Goal: Complete application form

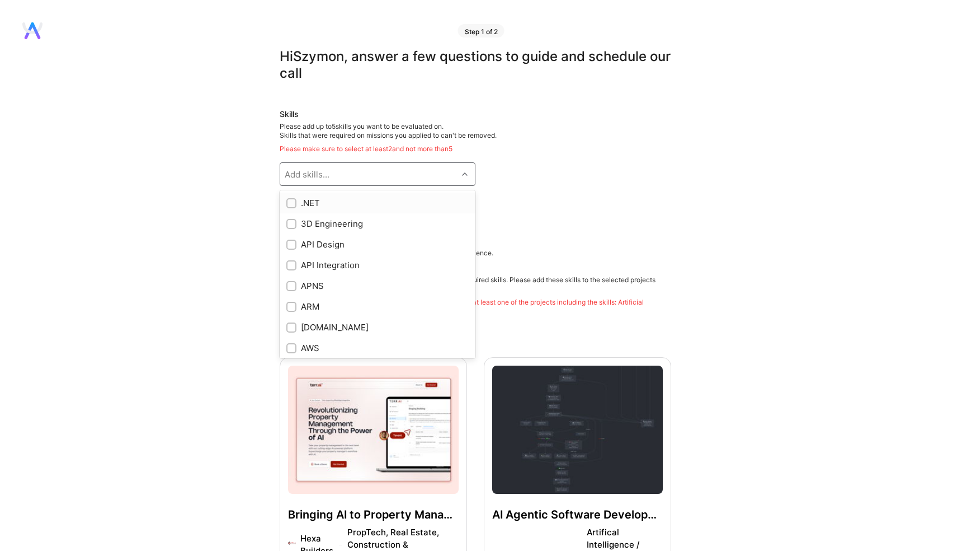
click at [330, 181] on div "Add skills..." at bounding box center [368, 174] width 177 height 22
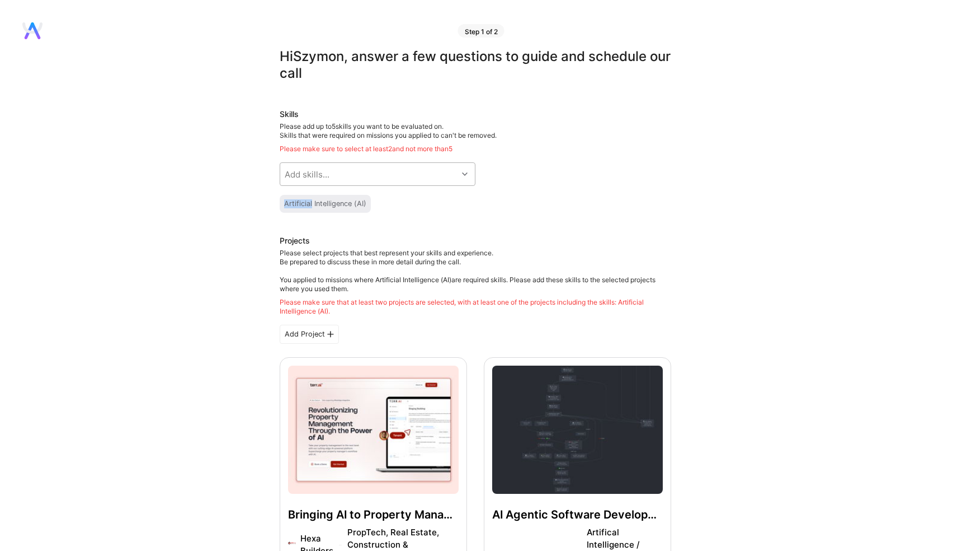
click at [454, 176] on div "Add skills..." at bounding box center [368, 174] width 177 height 22
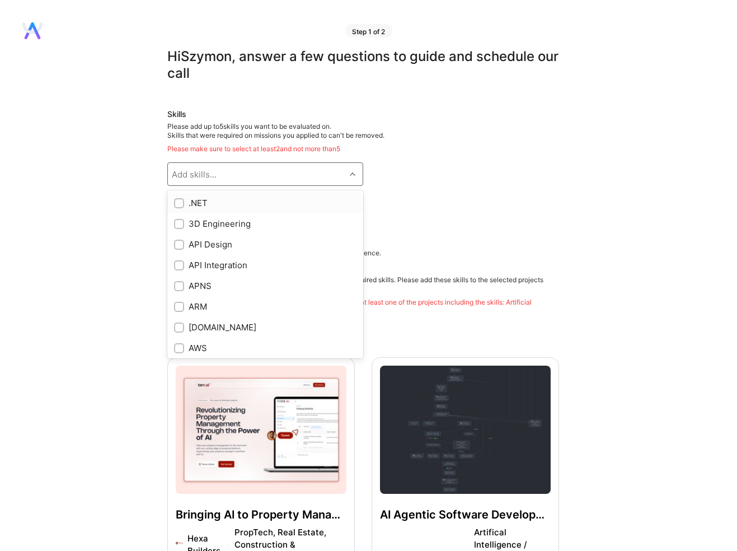
click at [353, 176] on icon at bounding box center [353, 174] width 6 height 6
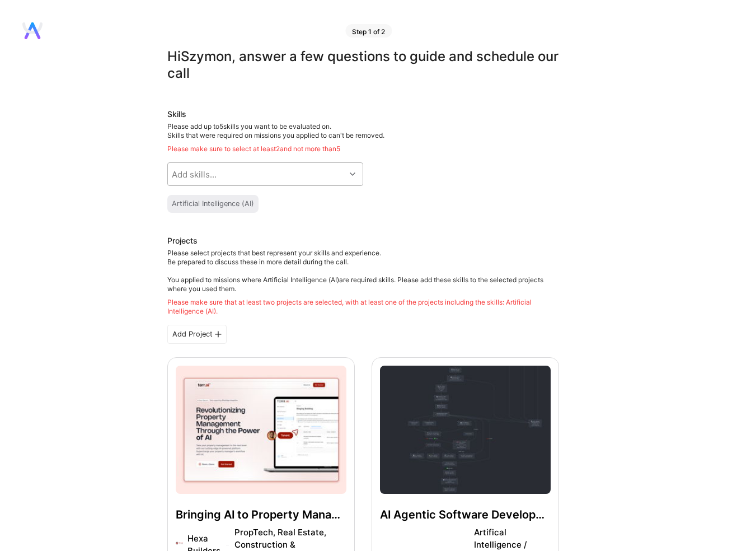
click at [354, 171] on icon at bounding box center [353, 174] width 6 height 6
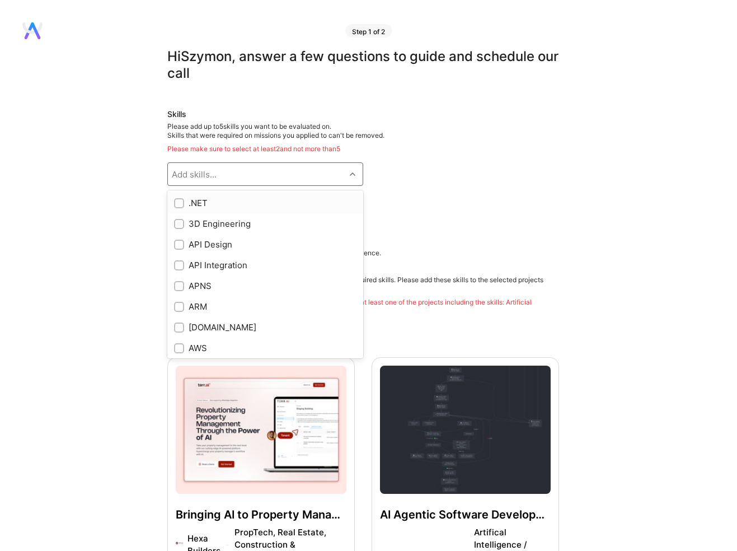
click at [352, 175] on icon at bounding box center [353, 174] width 6 height 6
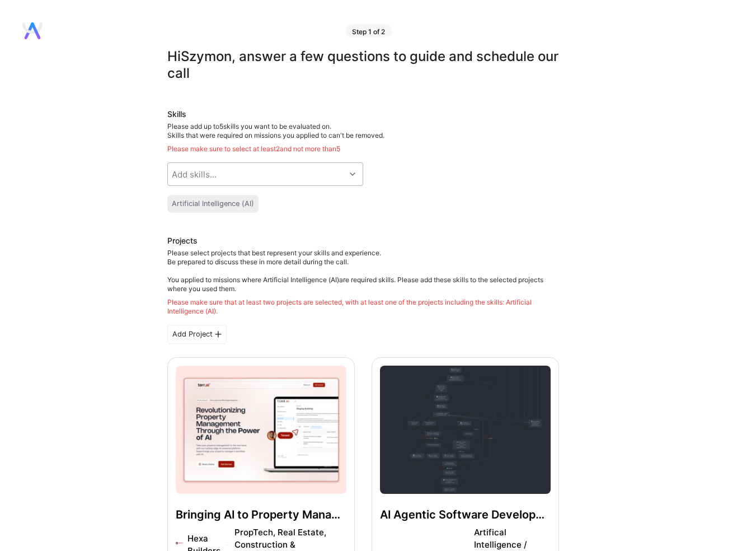
click at [355, 176] on icon at bounding box center [353, 174] width 6 height 6
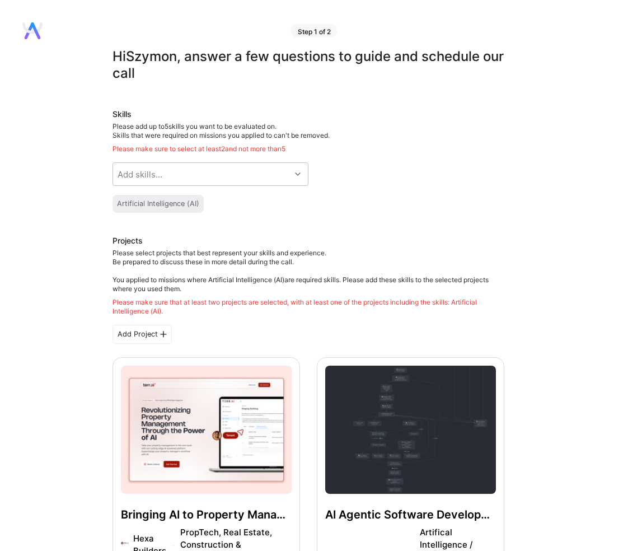
click at [298, 175] on icon at bounding box center [298, 174] width 6 height 6
click at [299, 176] on icon at bounding box center [298, 174] width 6 height 6
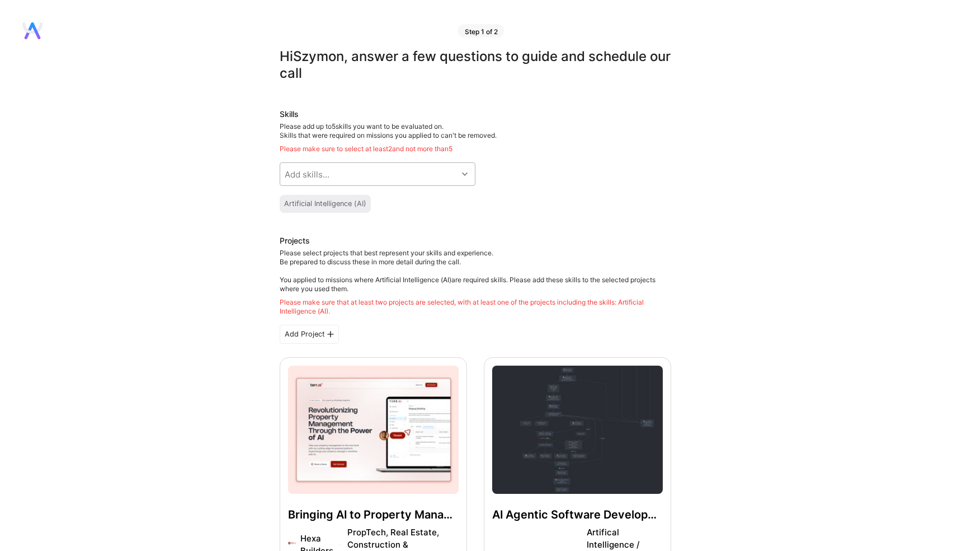
click at [467, 172] on icon at bounding box center [465, 174] width 6 height 6
click at [468, 175] on div at bounding box center [466, 174] width 17 height 15
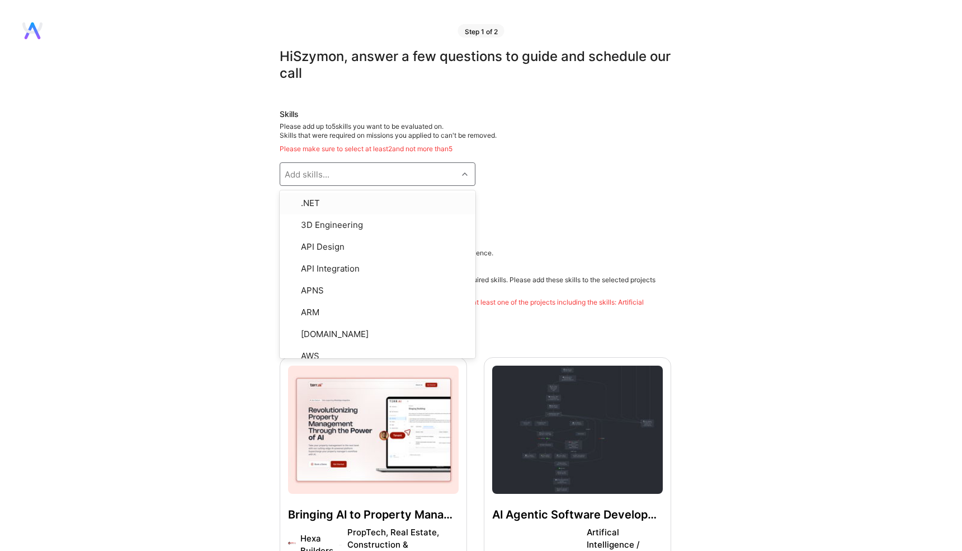
click at [468, 175] on div at bounding box center [466, 174] width 17 height 15
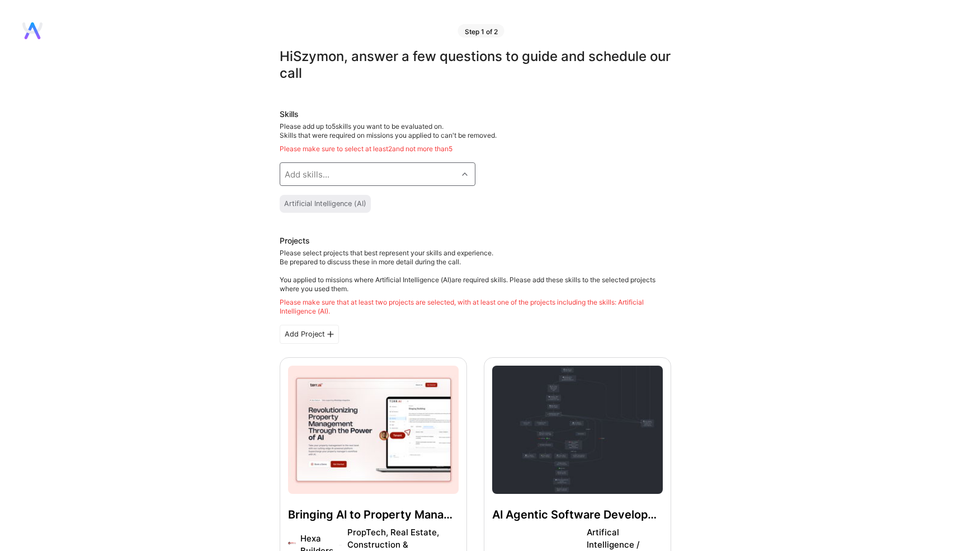
click at [468, 175] on div at bounding box center [466, 174] width 17 height 15
click at [468, 173] on div at bounding box center [466, 174] width 17 height 15
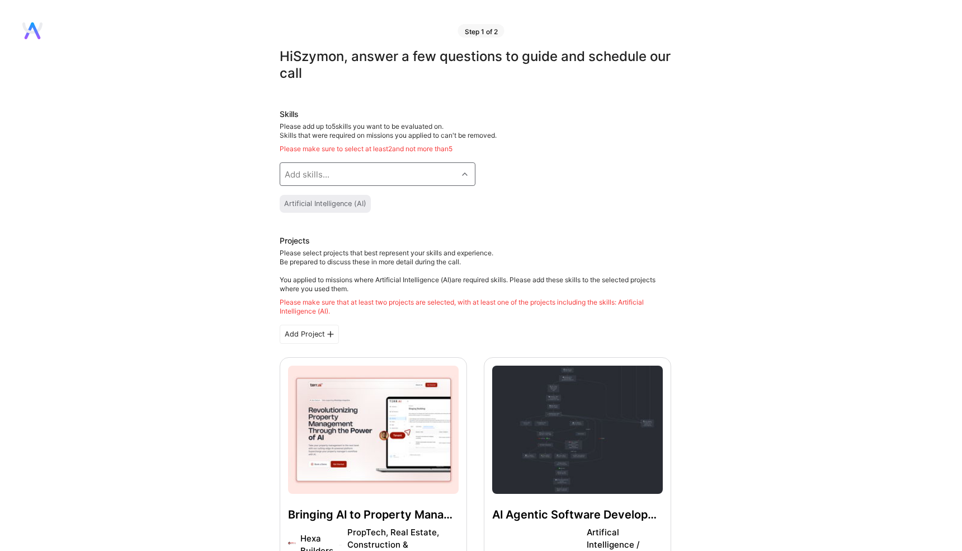
click at [468, 173] on div at bounding box center [466, 174] width 17 height 15
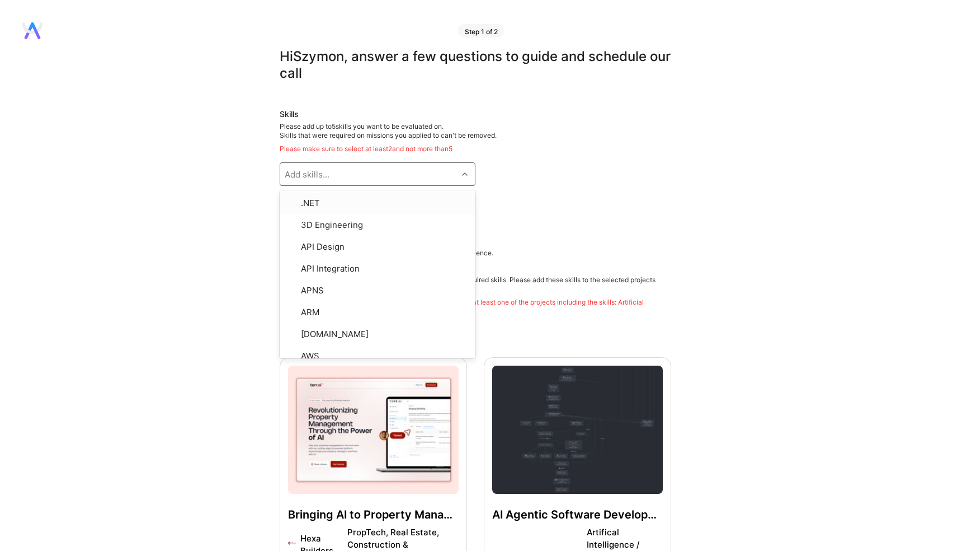
click at [468, 173] on div at bounding box center [466, 174] width 17 height 15
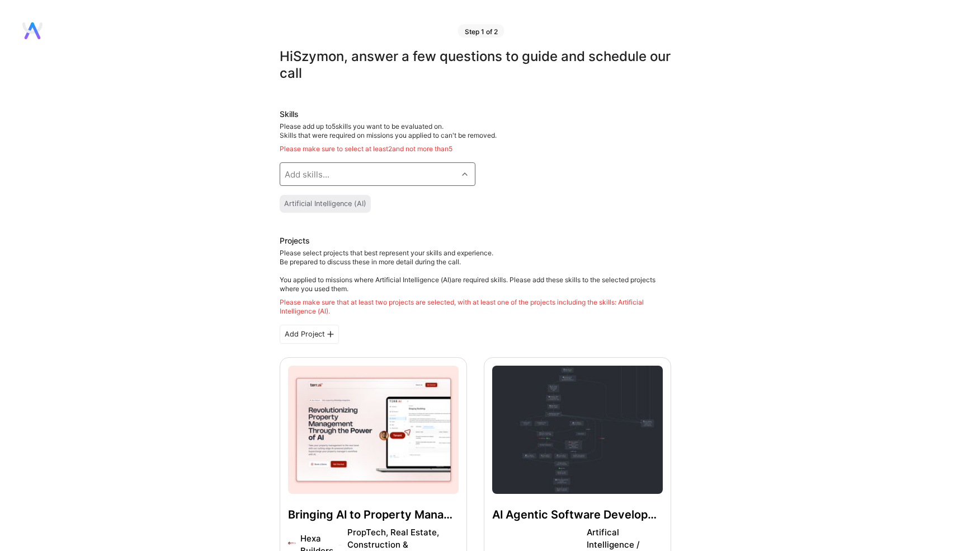
click at [468, 173] on div at bounding box center [466, 174] width 17 height 15
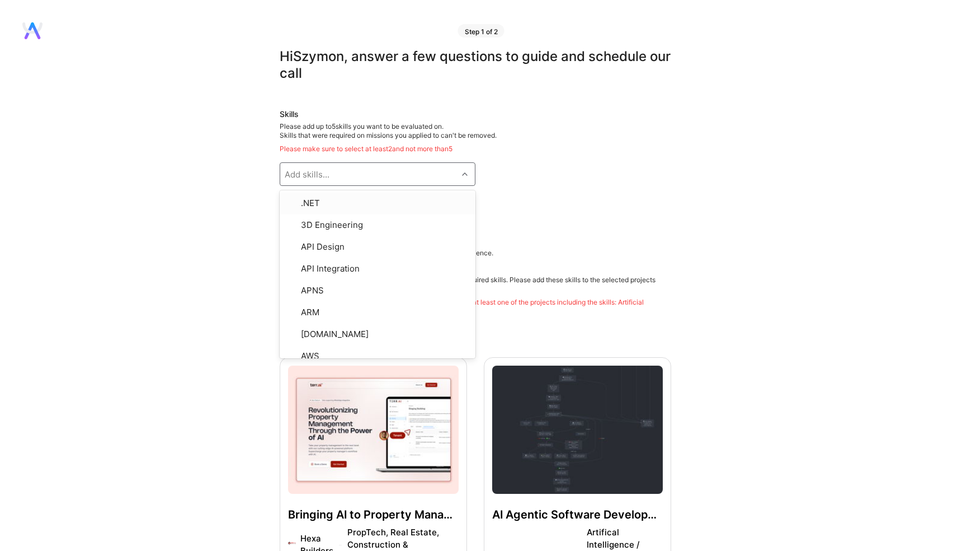
click at [468, 173] on div at bounding box center [466, 174] width 17 height 15
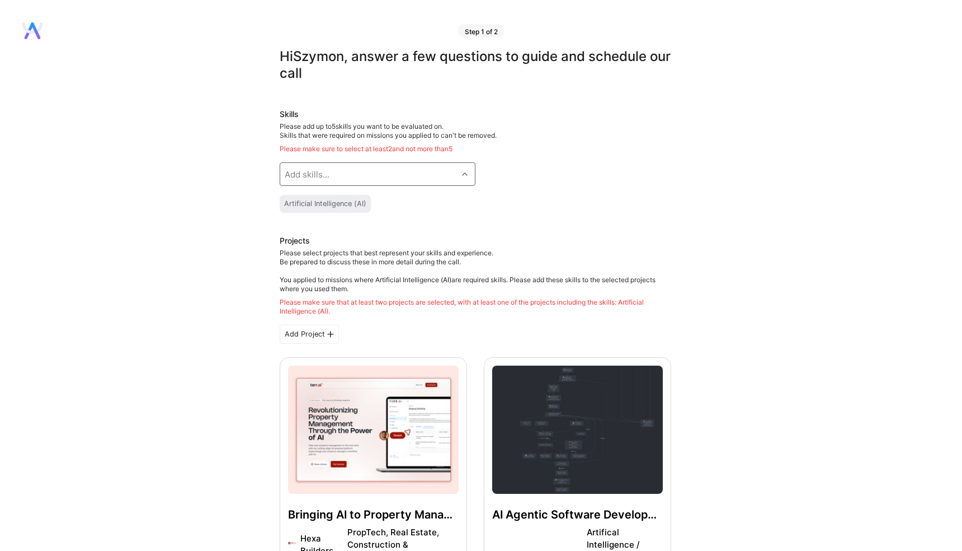
click at [468, 173] on div at bounding box center [466, 174] width 17 height 15
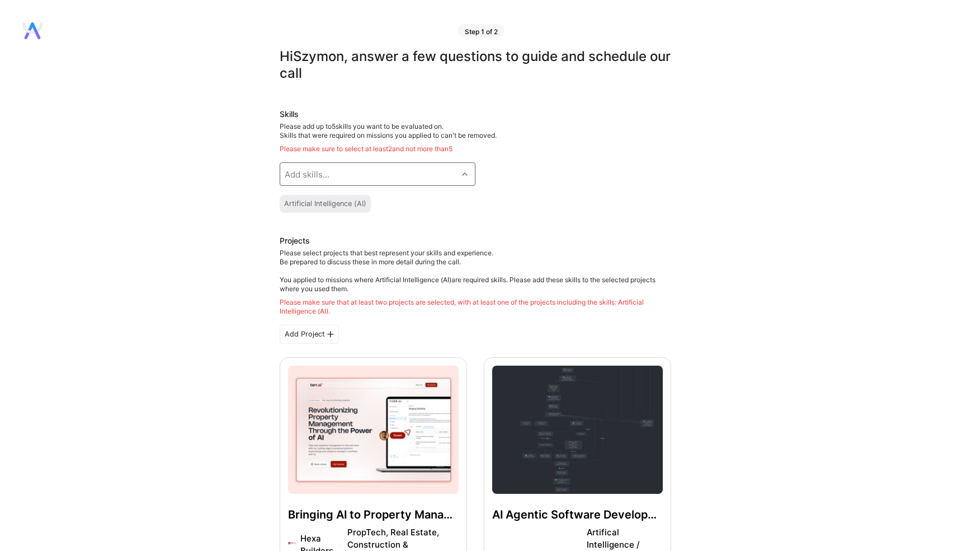
click at [468, 173] on div at bounding box center [466, 174] width 17 height 15
click at [466, 172] on icon at bounding box center [465, 174] width 6 height 6
drag, startPoint x: 467, startPoint y: 175, endPoint x: 495, endPoint y: 7, distance: 170.8
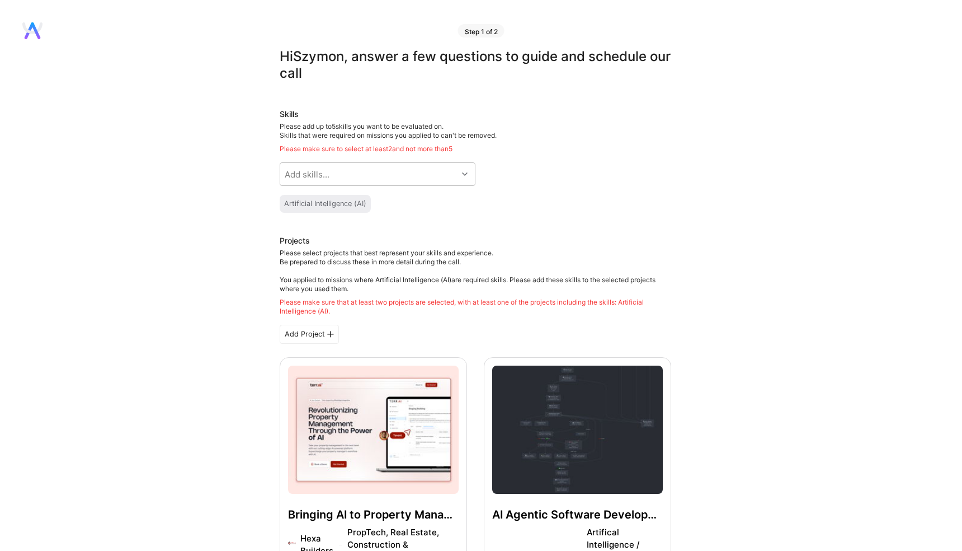
click at [465, 173] on icon at bounding box center [465, 174] width 6 height 6
click at [359, 173] on div "Add skills..." at bounding box center [368, 174] width 177 height 22
type input "mach"
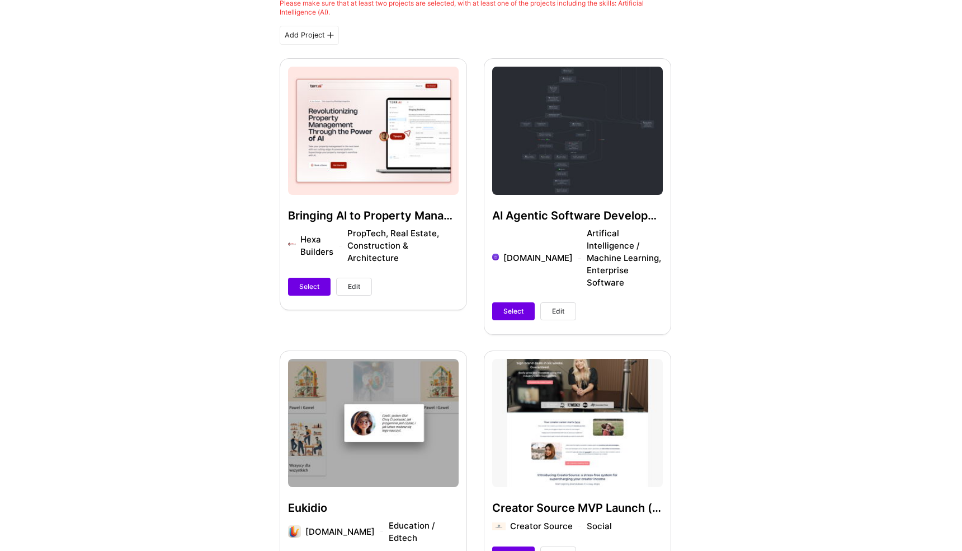
scroll to position [278, 0]
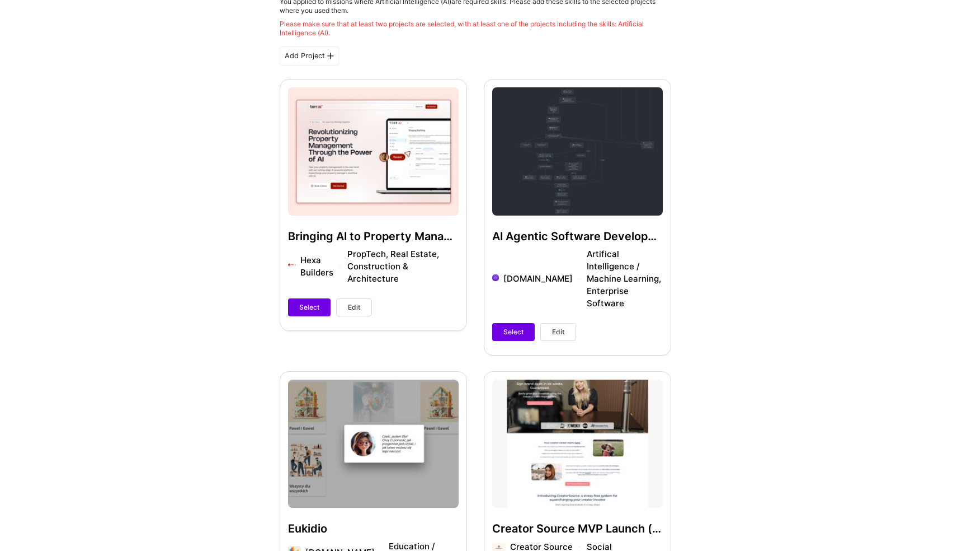
click at [591, 260] on div "AI Agentic Software Development Framework [DOMAIN_NAME] Artifical Intelligence …" at bounding box center [577, 216] width 187 height 275
click at [558, 327] on span "Edit" at bounding box center [558, 332] width 12 height 10
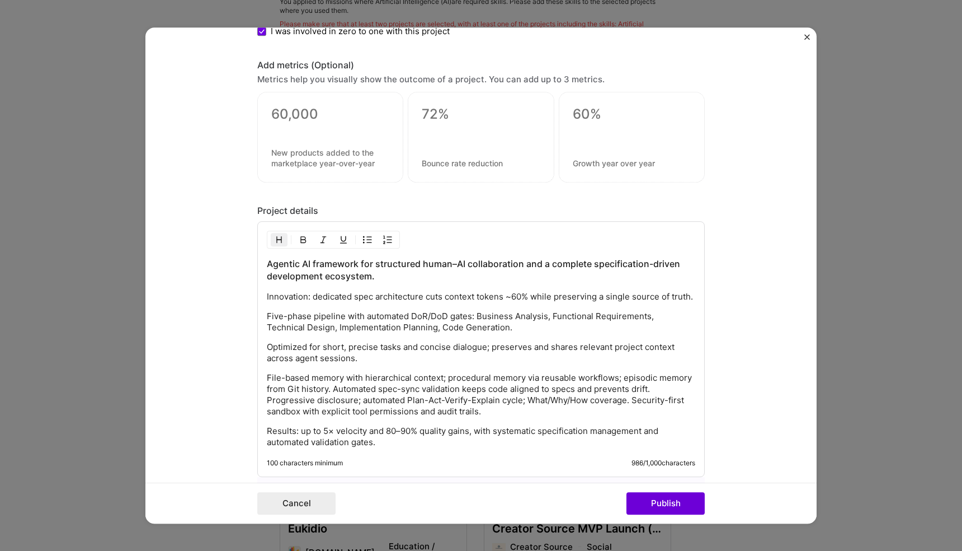
scroll to position [1118, 0]
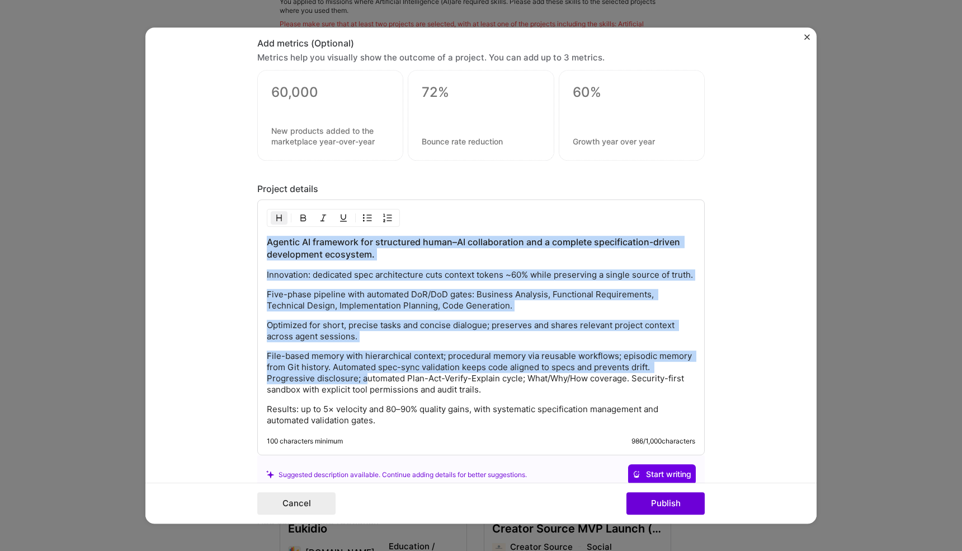
drag, startPoint x: 267, startPoint y: 242, endPoint x: 368, endPoint y: 374, distance: 166.5
click at [368, 374] on div "Agentic AI framework for structured human–AI collaboration and a complete speci…" at bounding box center [481, 331] width 429 height 190
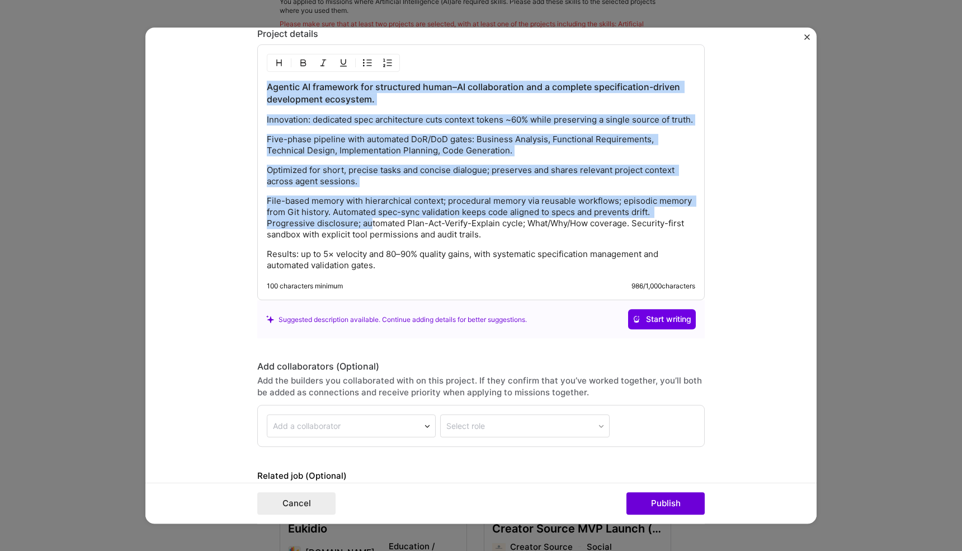
scroll to position [1339, 0]
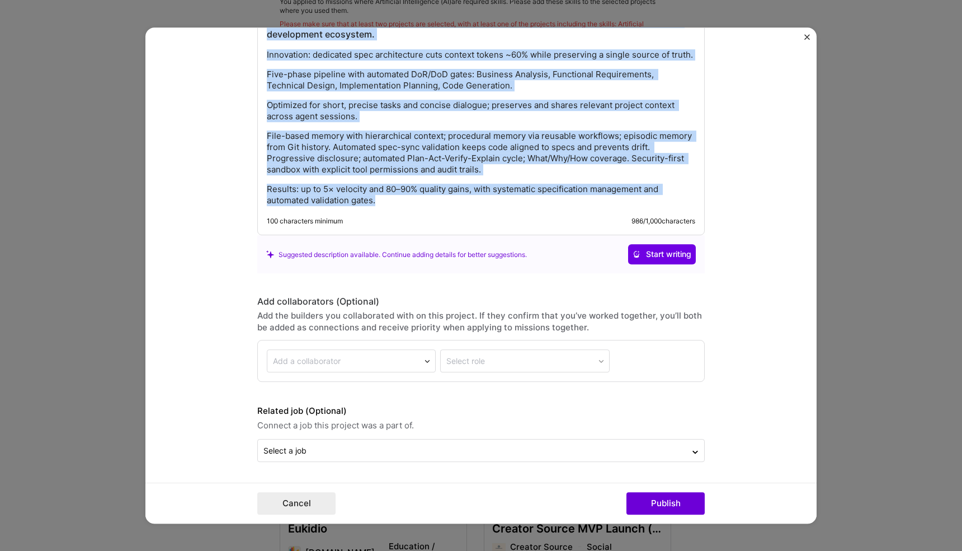
click at [388, 196] on p "Results: up to 5× velocity and 80–90% quality gains, with systematic specificat…" at bounding box center [481, 195] width 429 height 22
copy div "Agentic AI framework for structured human–AI collaboration and a complete speci…"
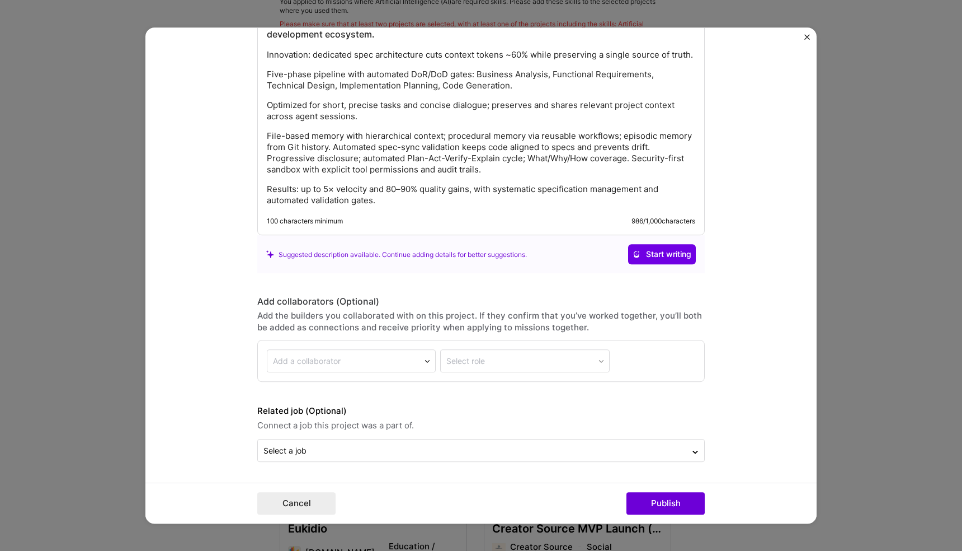
click at [757, 286] on form "Project title AI Agentic Software Development Framework Company [DOMAIN_NAME] P…" at bounding box center [480, 275] width 671 height 496
click at [806, 40] on img "Close" at bounding box center [808, 37] width 6 height 6
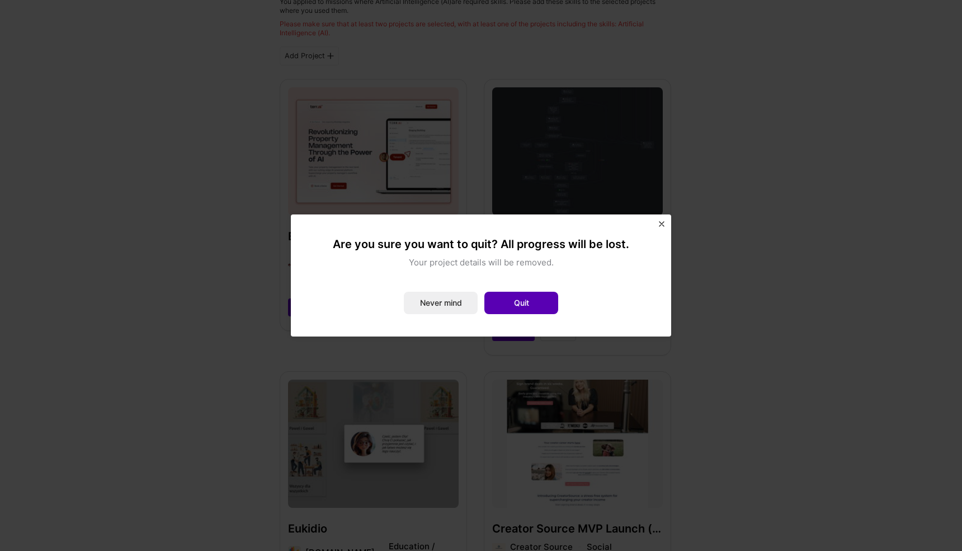
click at [514, 308] on button "Quit" at bounding box center [522, 303] width 74 height 22
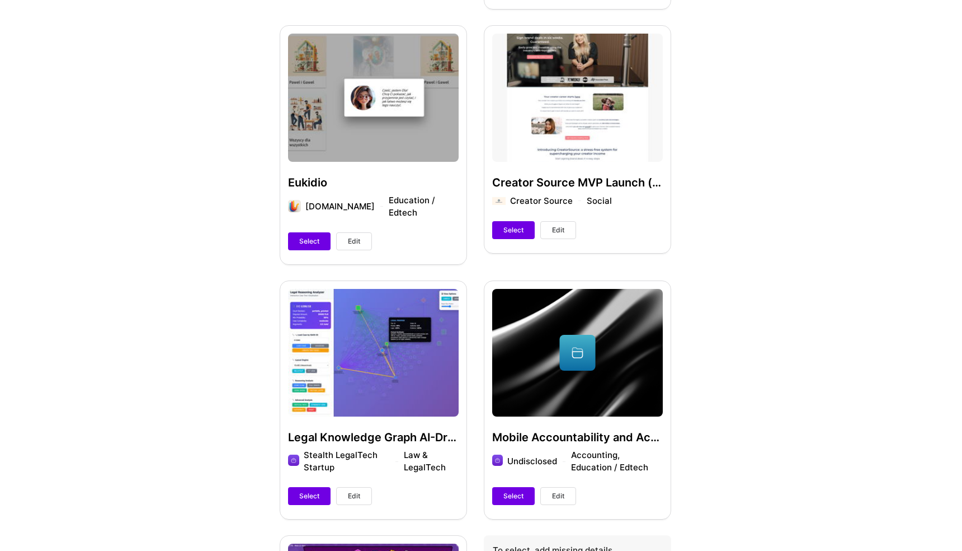
scroll to position [677, 0]
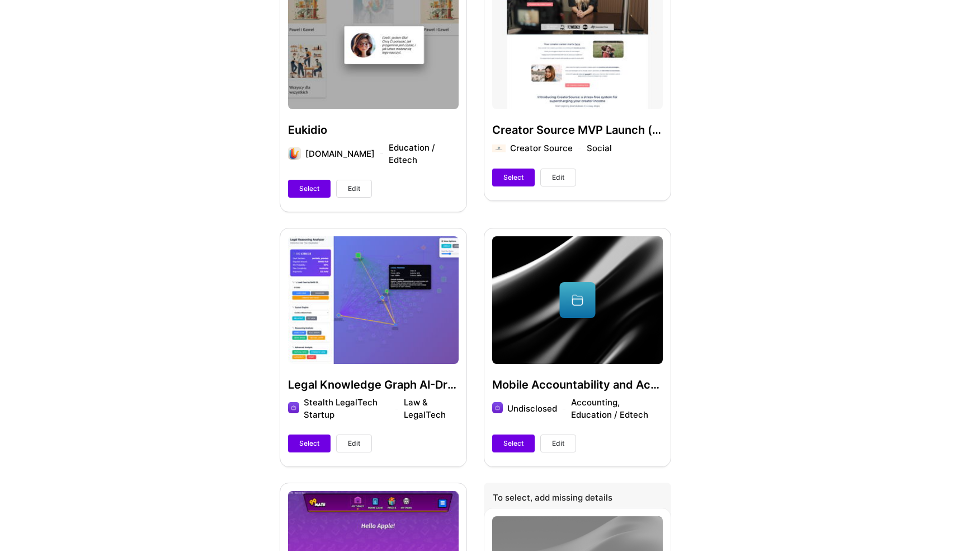
click at [358, 438] on span "Edit" at bounding box center [354, 443] width 12 height 10
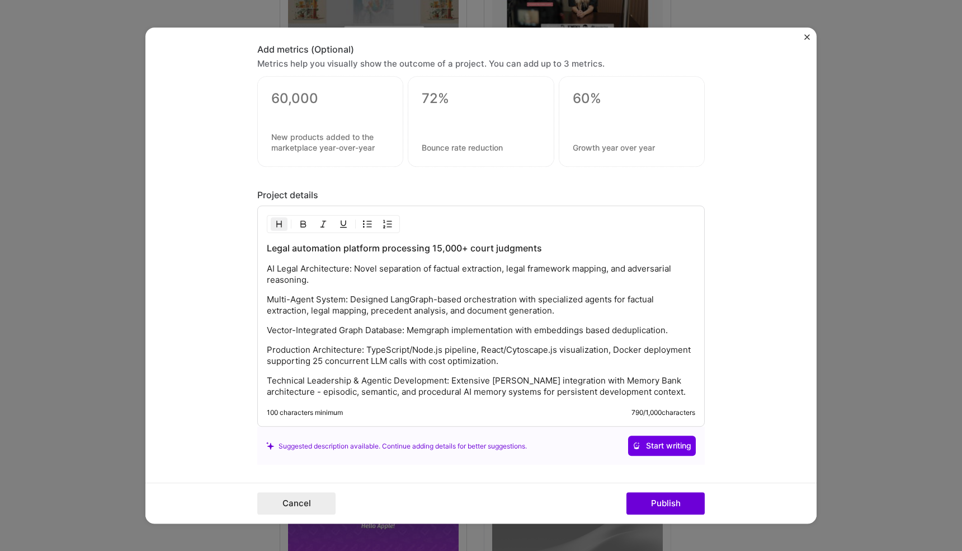
scroll to position [1486, 0]
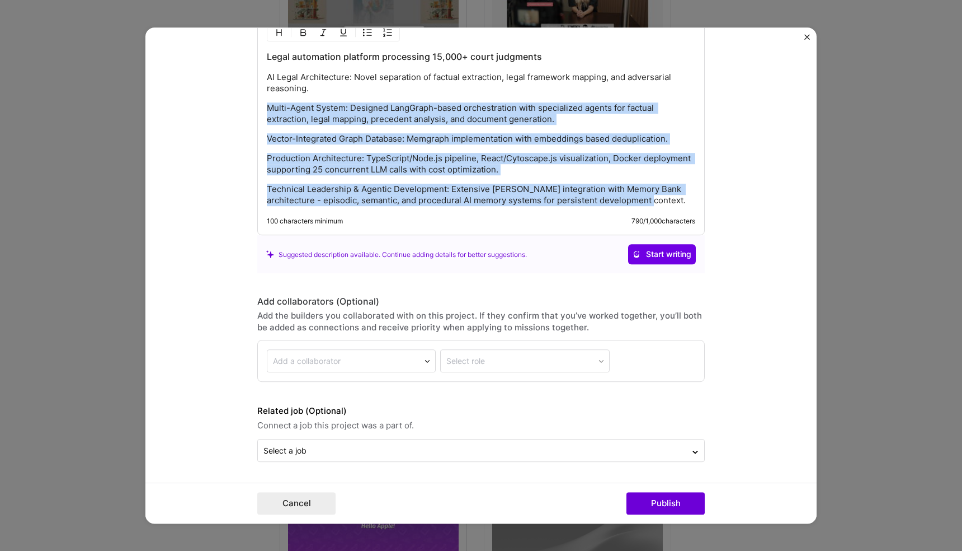
drag, startPoint x: 649, startPoint y: 204, endPoint x: 563, endPoint y: 96, distance: 137.7
click at [563, 96] on div "Legal automation platform processing 15,000+ court judgments AI Legal Architect…" at bounding box center [481, 129] width 429 height 156
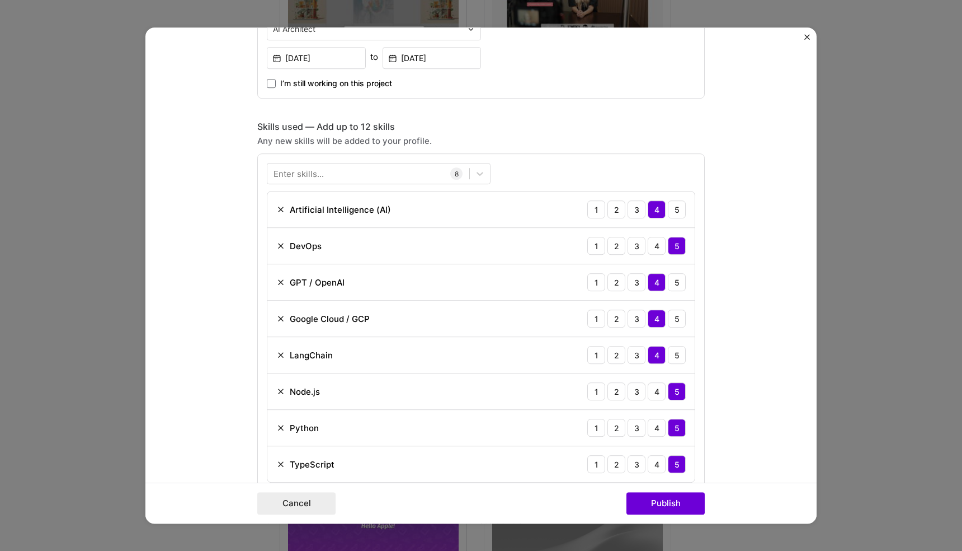
scroll to position [679, 0]
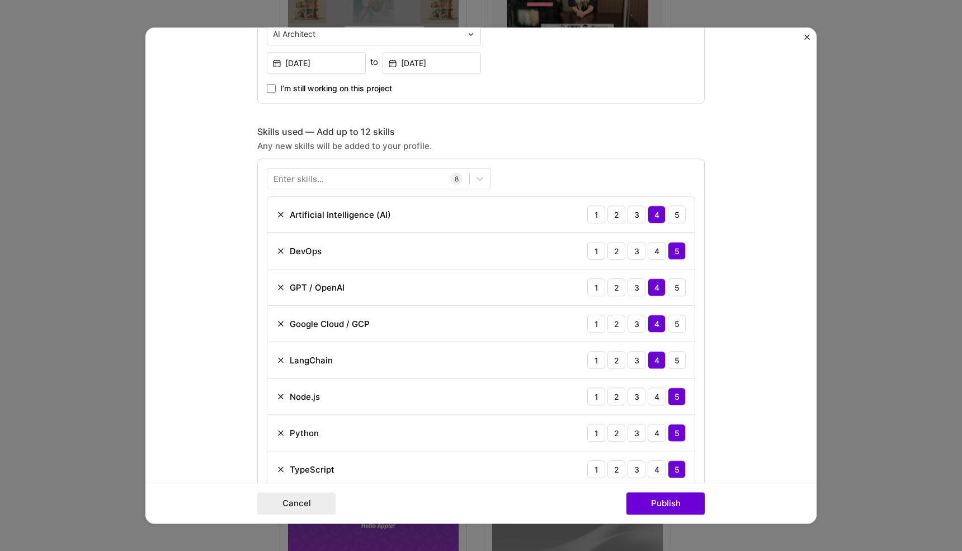
click at [256, 126] on form "Project title Legal Knowledge Graph AI-Driven Banking Dispute Automation Compan…" at bounding box center [480, 275] width 671 height 496
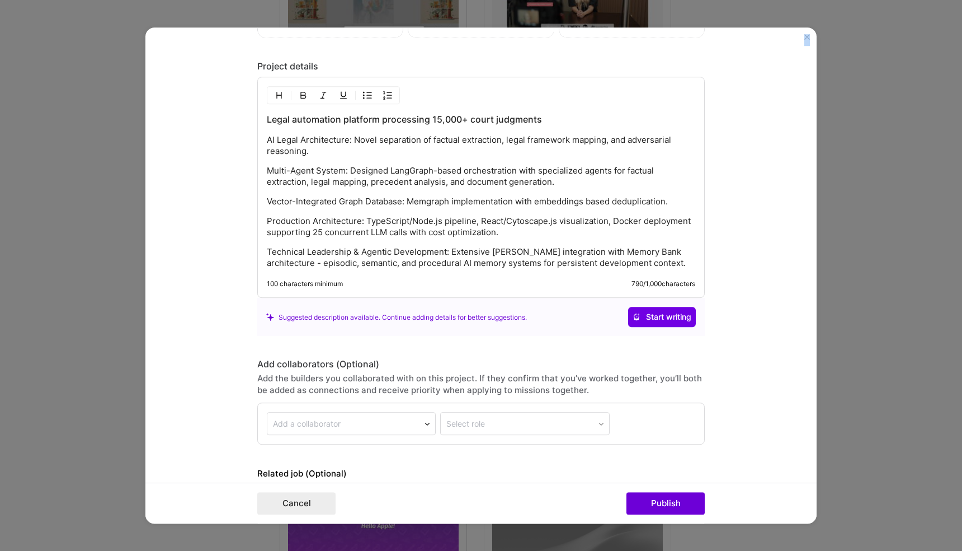
scroll to position [1486, 0]
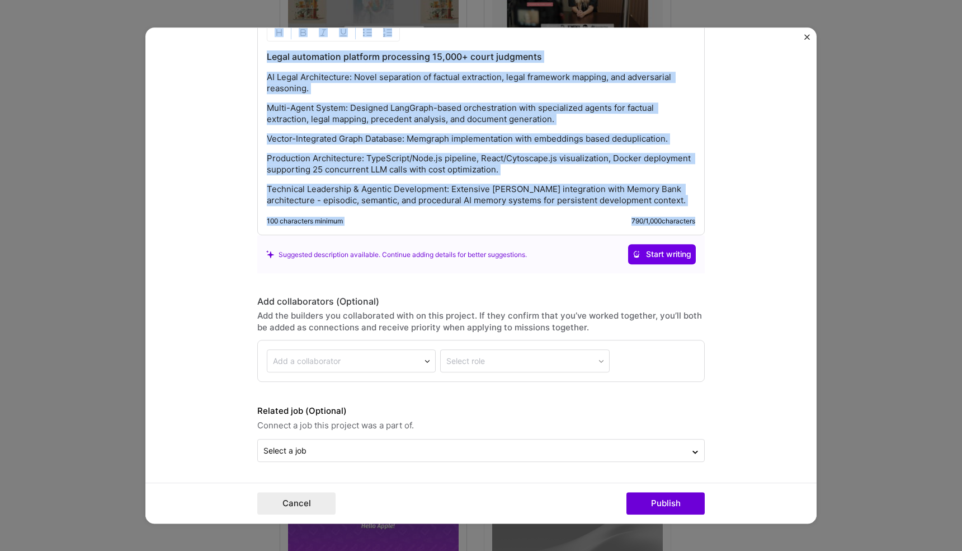
drag, startPoint x: 259, startPoint y: 129, endPoint x: 462, endPoint y: 241, distance: 231.9
copy div "Loremi dolo — Sit am co 29 adipis Eli sed doeius temp in utlab et dolo magnaal.…"
click at [807, 39] on img "Close" at bounding box center [808, 37] width 6 height 6
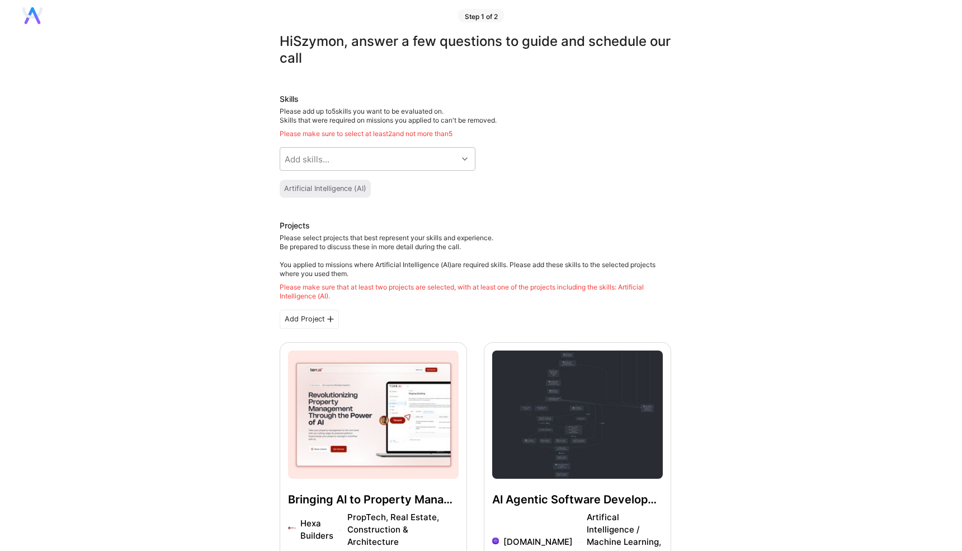
scroll to position [0, 0]
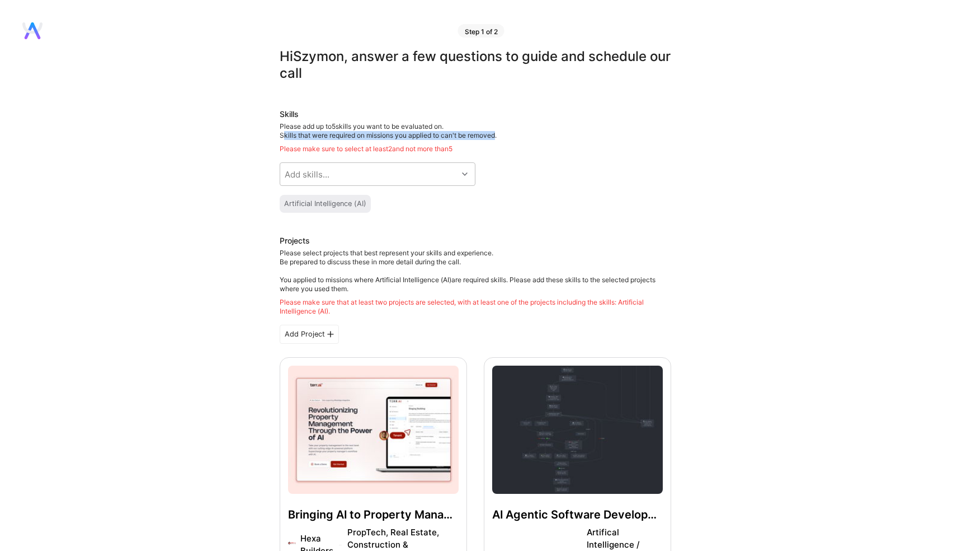
drag, startPoint x: 285, startPoint y: 134, endPoint x: 500, endPoint y: 136, distance: 214.3
click at [497, 136] on span "Skills that were required on missions you applied to can't be removed." at bounding box center [388, 135] width 217 height 8
click at [327, 171] on div "Add skills..." at bounding box center [307, 174] width 45 height 12
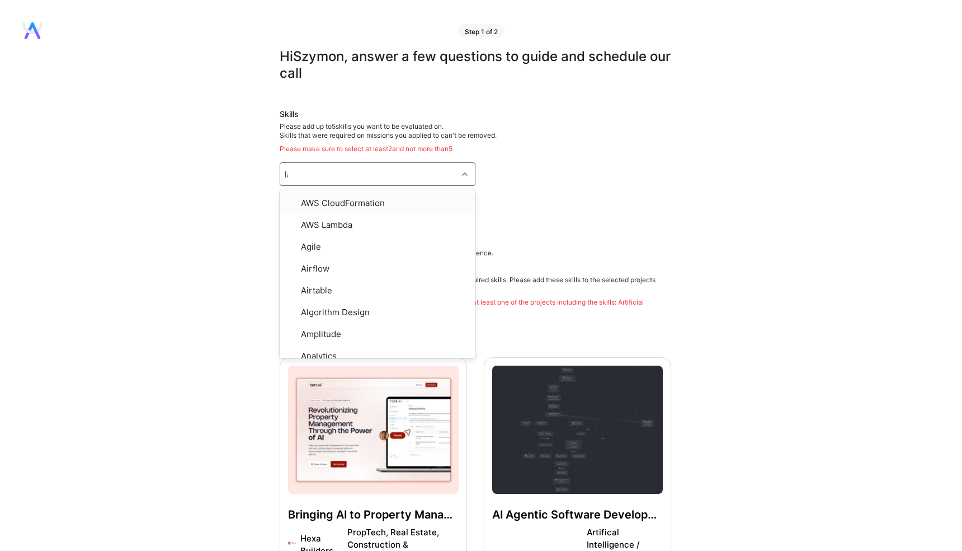
type input "lan"
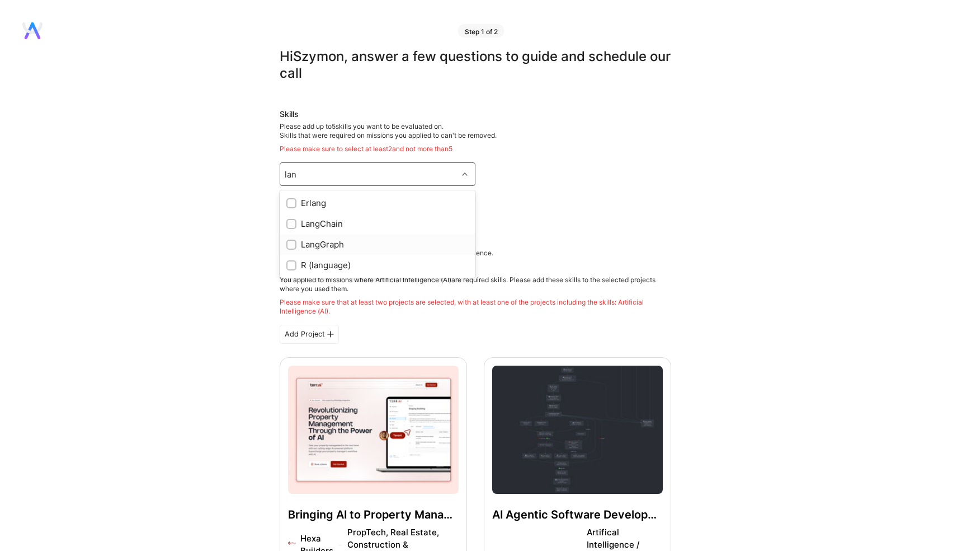
click at [293, 240] on div at bounding box center [291, 244] width 10 height 10
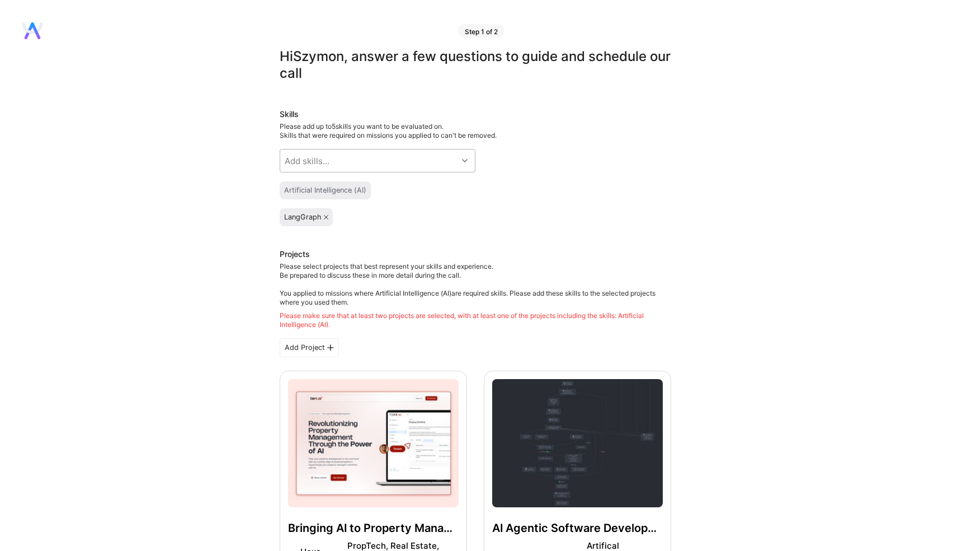
click at [322, 168] on div "Add skills..." at bounding box center [368, 160] width 177 height 22
type input "orch"
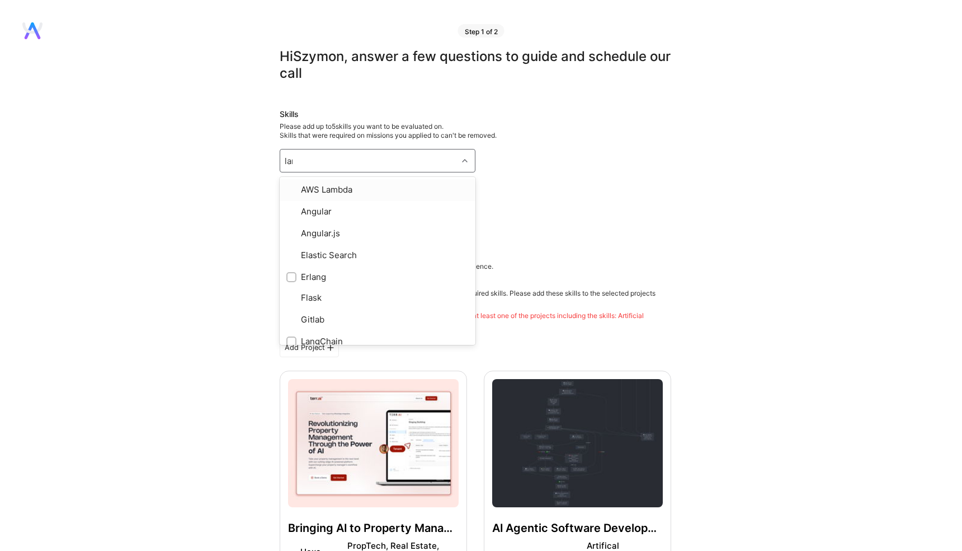
type input "lang"
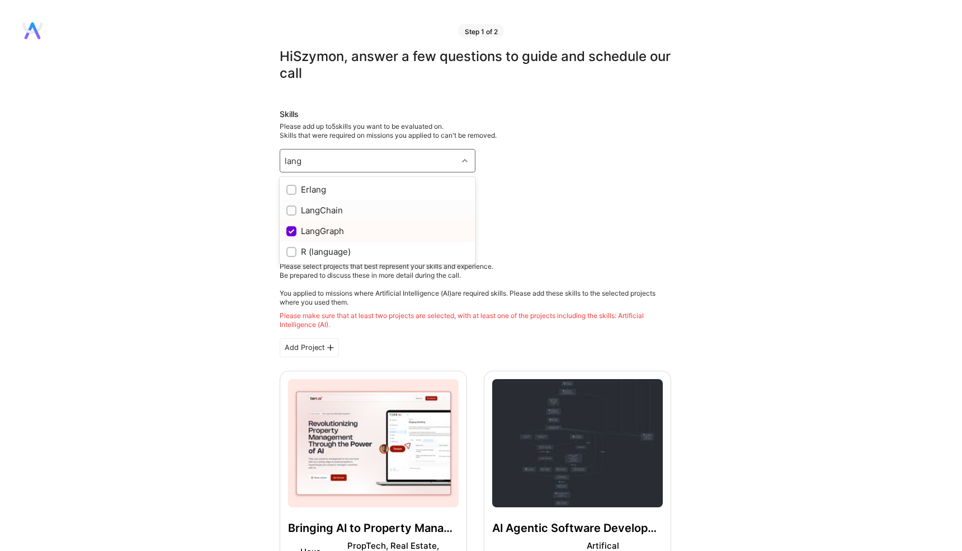
click at [296, 211] on div at bounding box center [291, 210] width 10 height 10
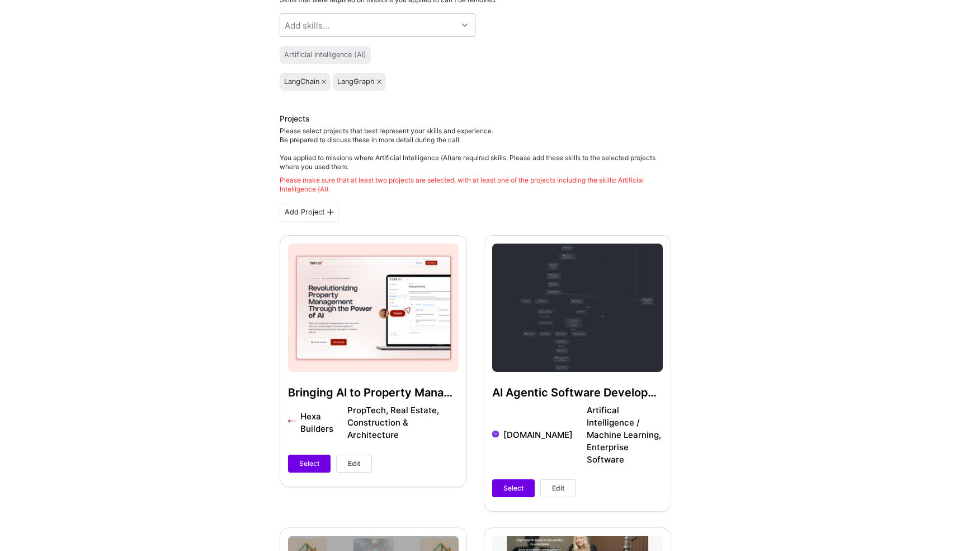
scroll to position [65, 0]
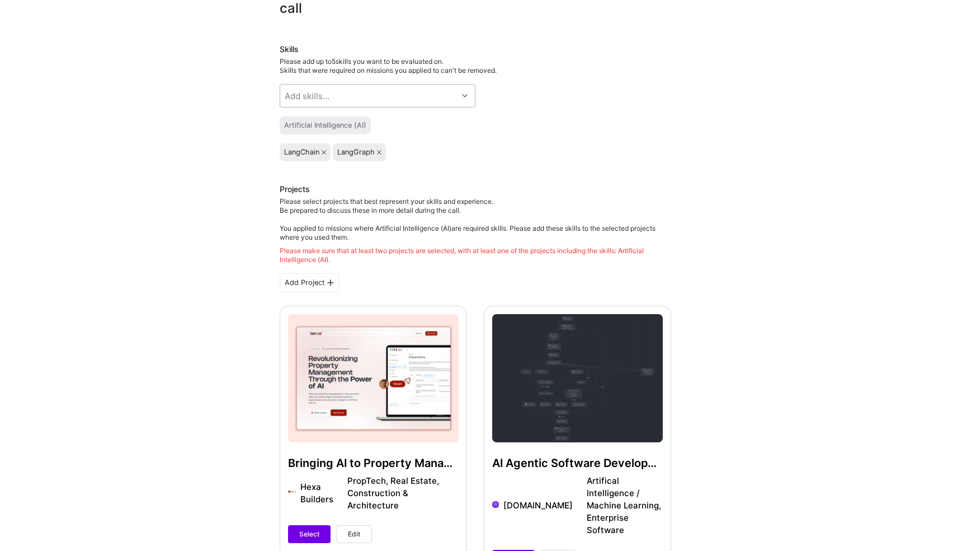
click at [327, 100] on div "Add skills..." at bounding box center [307, 96] width 45 height 12
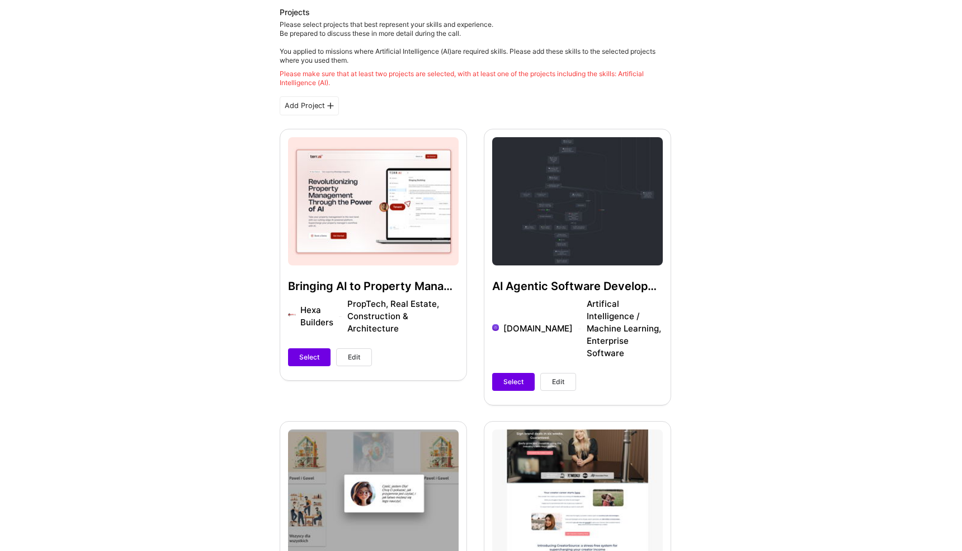
scroll to position [250, 0]
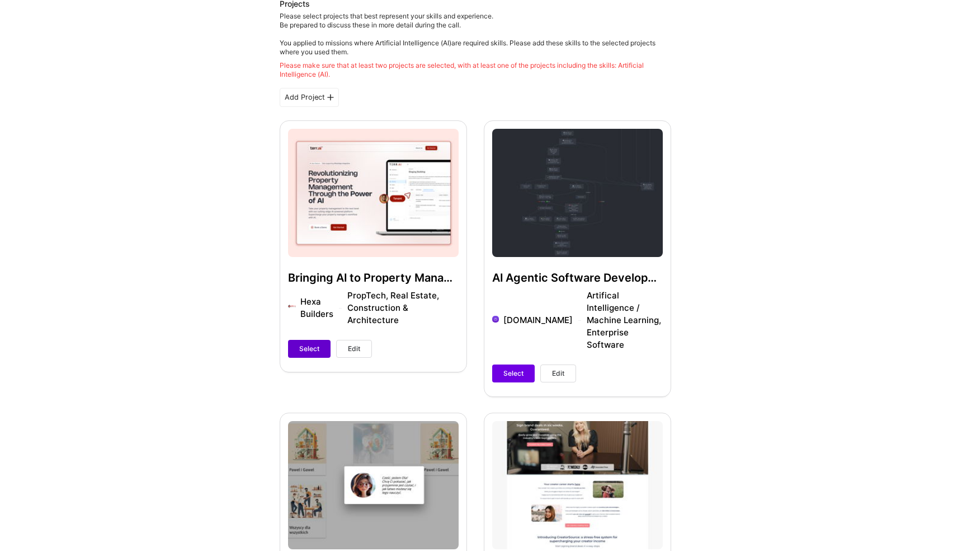
click at [309, 344] on span "Select" at bounding box center [309, 349] width 20 height 10
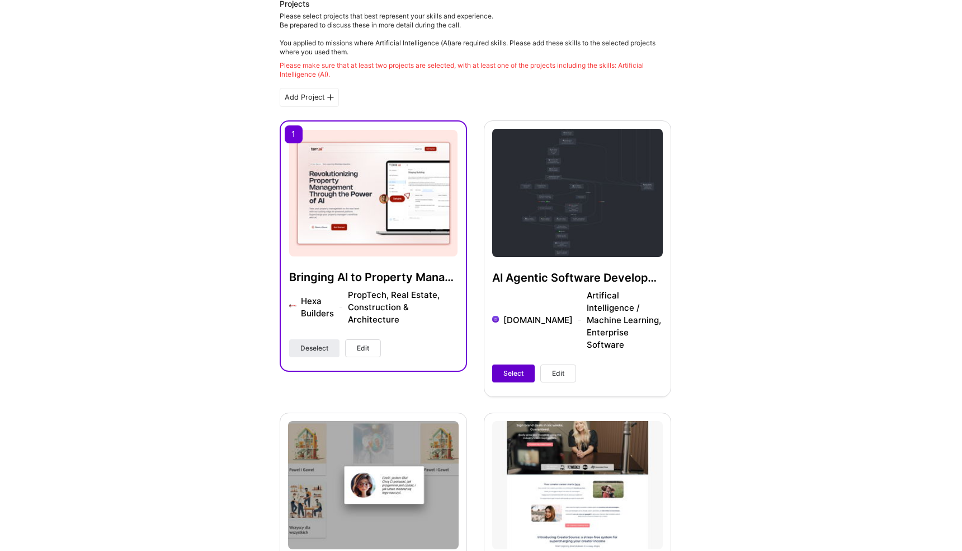
click at [516, 368] on span "Select" at bounding box center [514, 373] width 20 height 10
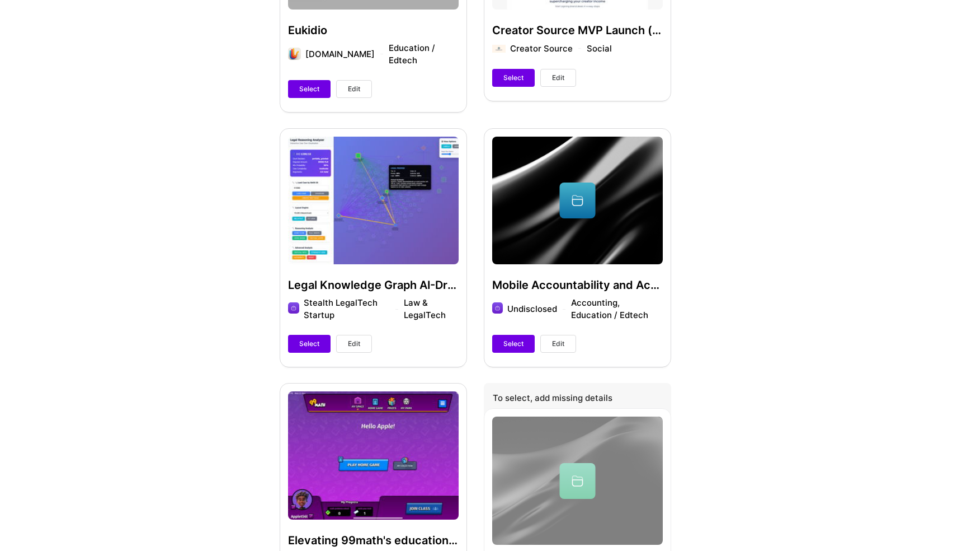
scroll to position [776, 0]
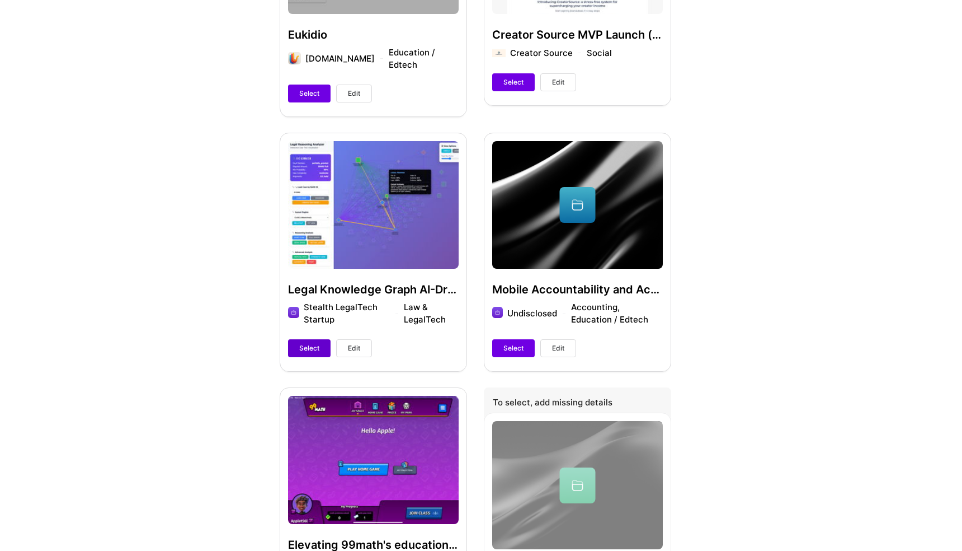
click at [309, 343] on span "Select" at bounding box center [309, 348] width 20 height 10
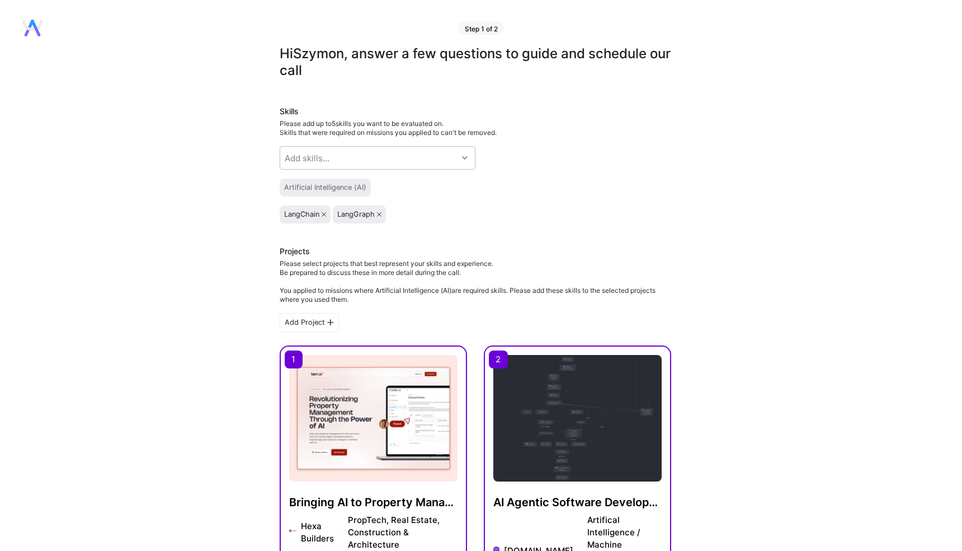
scroll to position [0, 0]
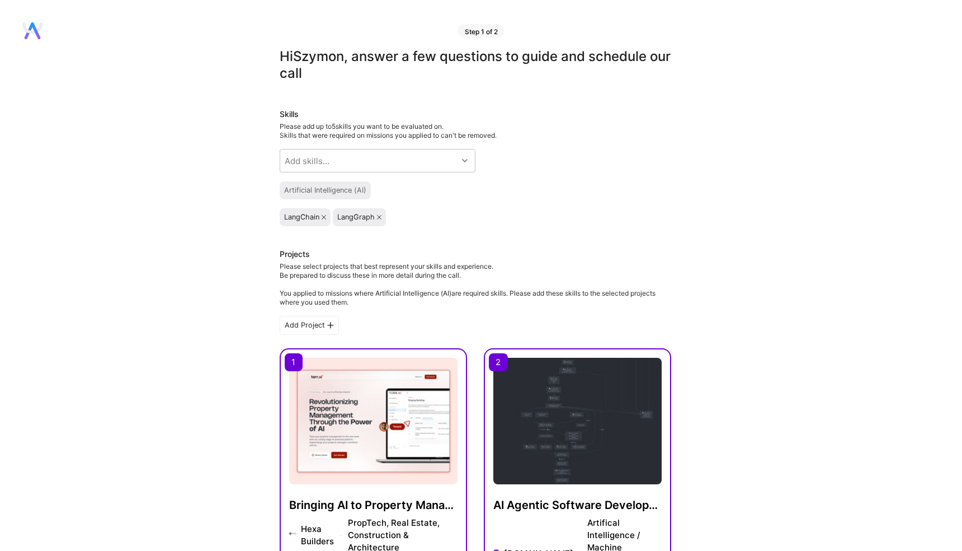
drag, startPoint x: 331, startPoint y: 293, endPoint x: 501, endPoint y: 298, distance: 170.7
click at [501, 298] on div "Please select projects that best represent your skills and experience. Be prepa…" at bounding box center [476, 284] width 392 height 45
click at [546, 293] on div "Please select projects that best represent your skills and experience. Be prepa…" at bounding box center [476, 284] width 392 height 45
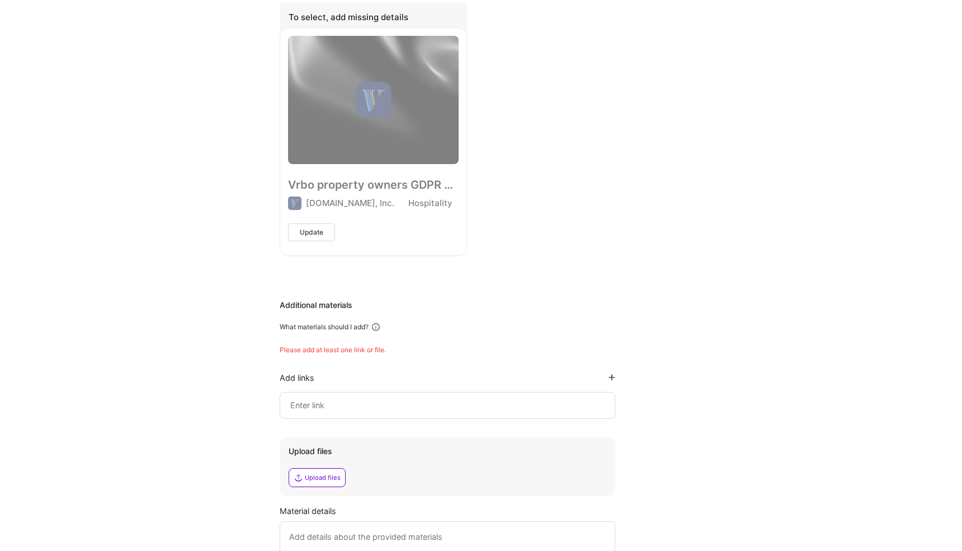
scroll to position [3583, 0]
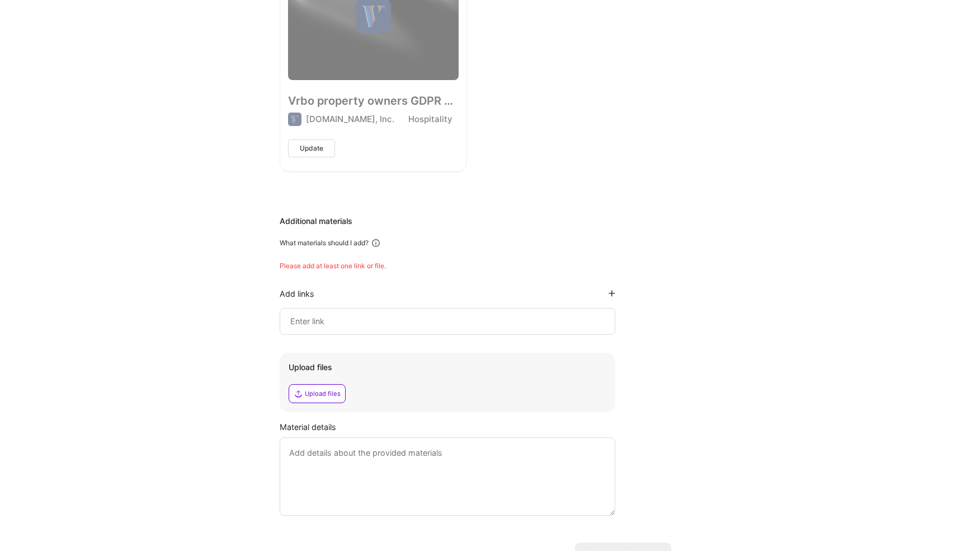
click at [316, 437] on textarea at bounding box center [448, 476] width 336 height 78
